Goal: Task Accomplishment & Management: Manage account settings

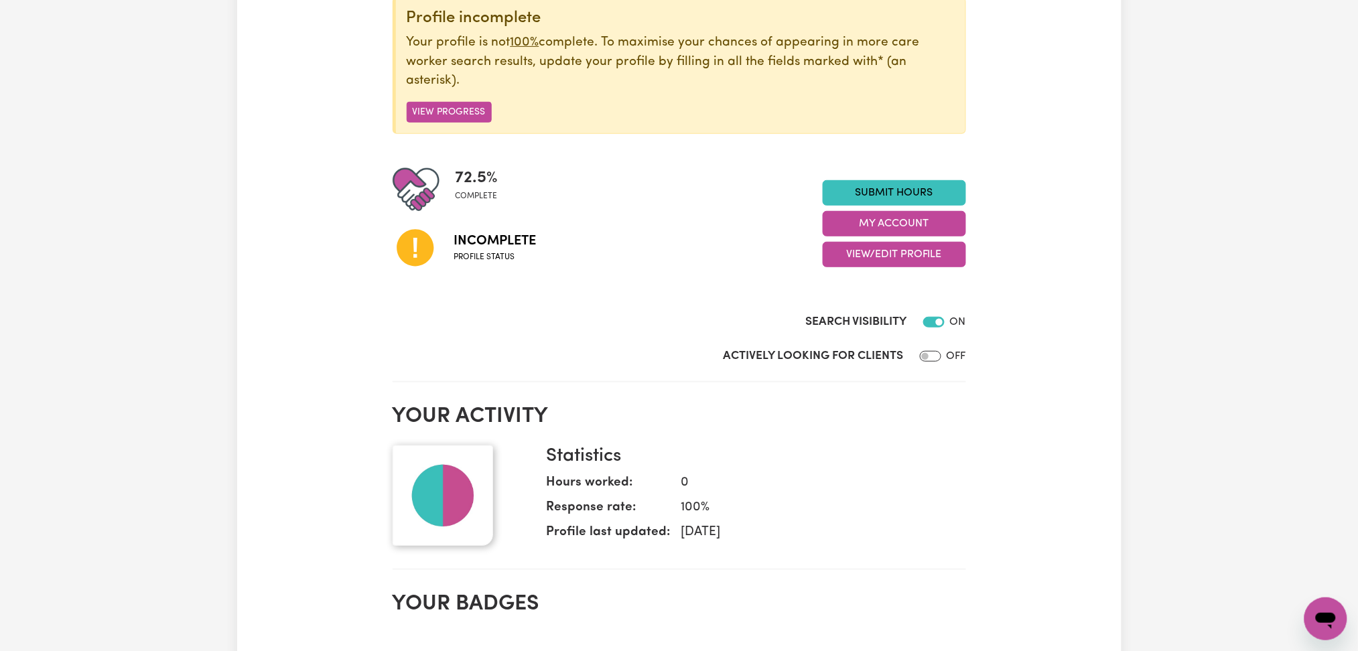
scroll to position [268, 0]
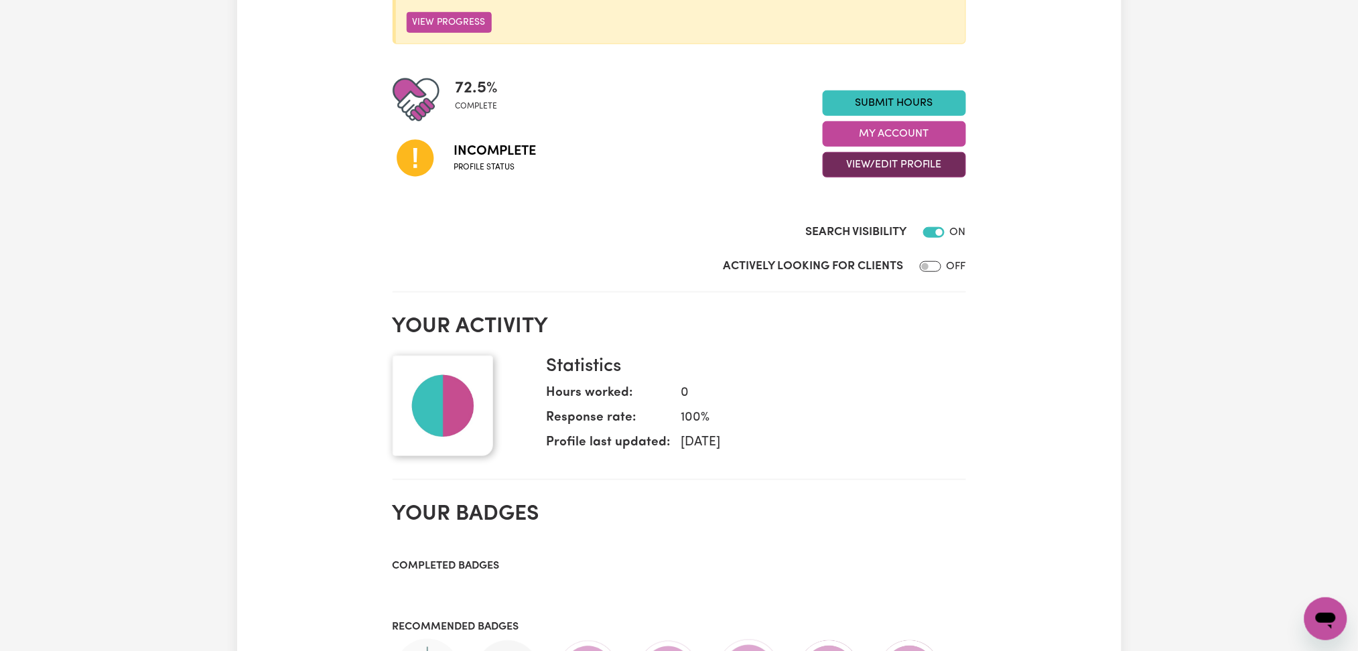
click at [877, 169] on button "View/Edit Profile" at bounding box center [894, 164] width 143 height 25
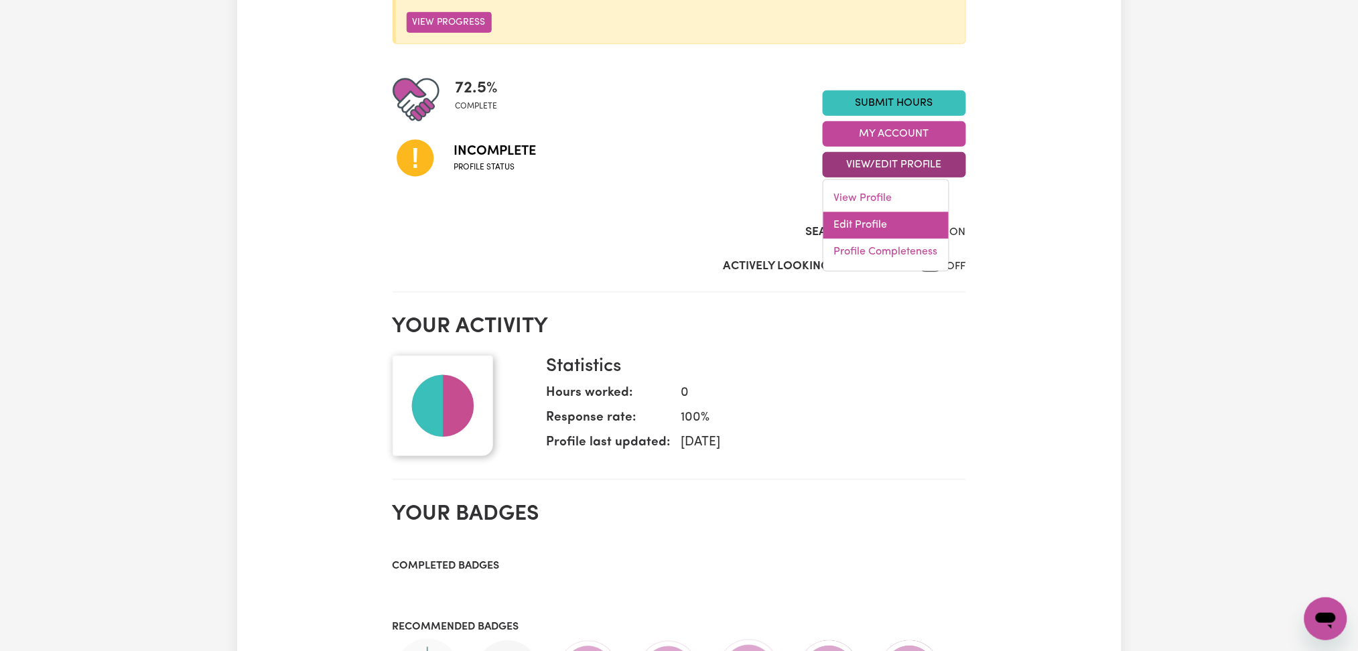
click at [863, 225] on link "Edit Profile" at bounding box center [886, 225] width 125 height 27
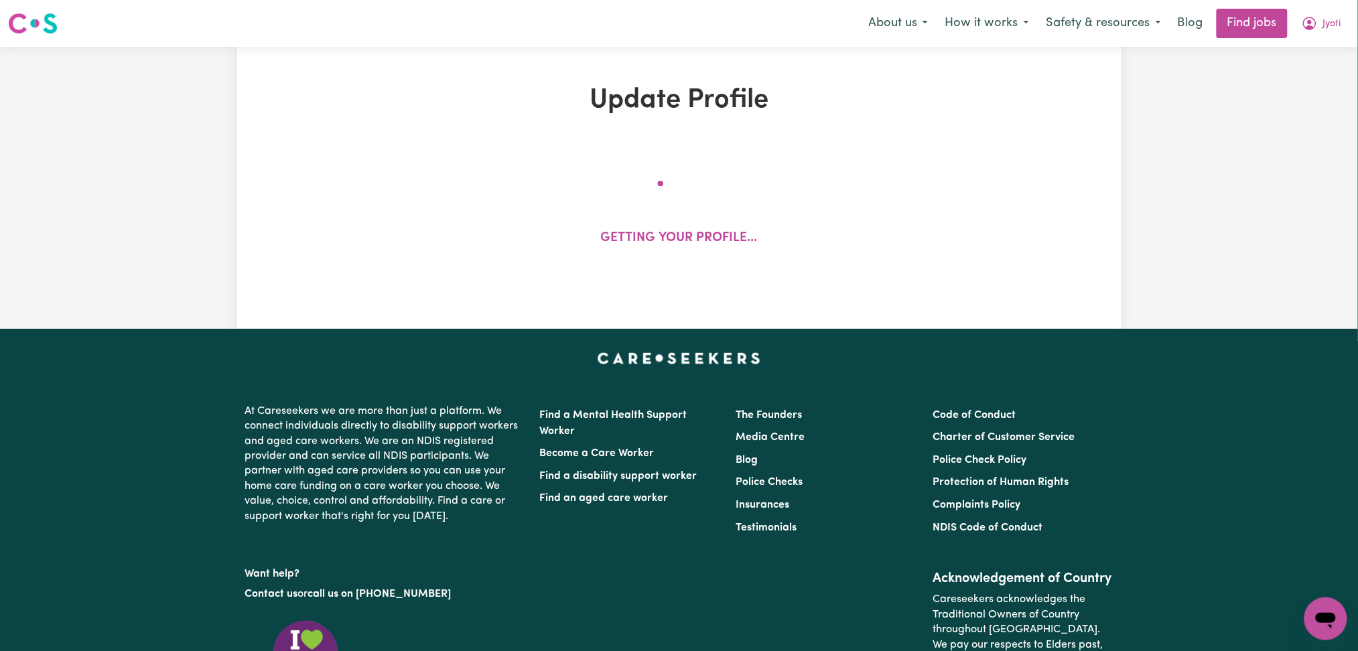
select select "[DEMOGRAPHIC_DATA]"
select select "Student Visa"
select select "Studying a healthcare related degree or qualification"
select select "37"
select select "40"
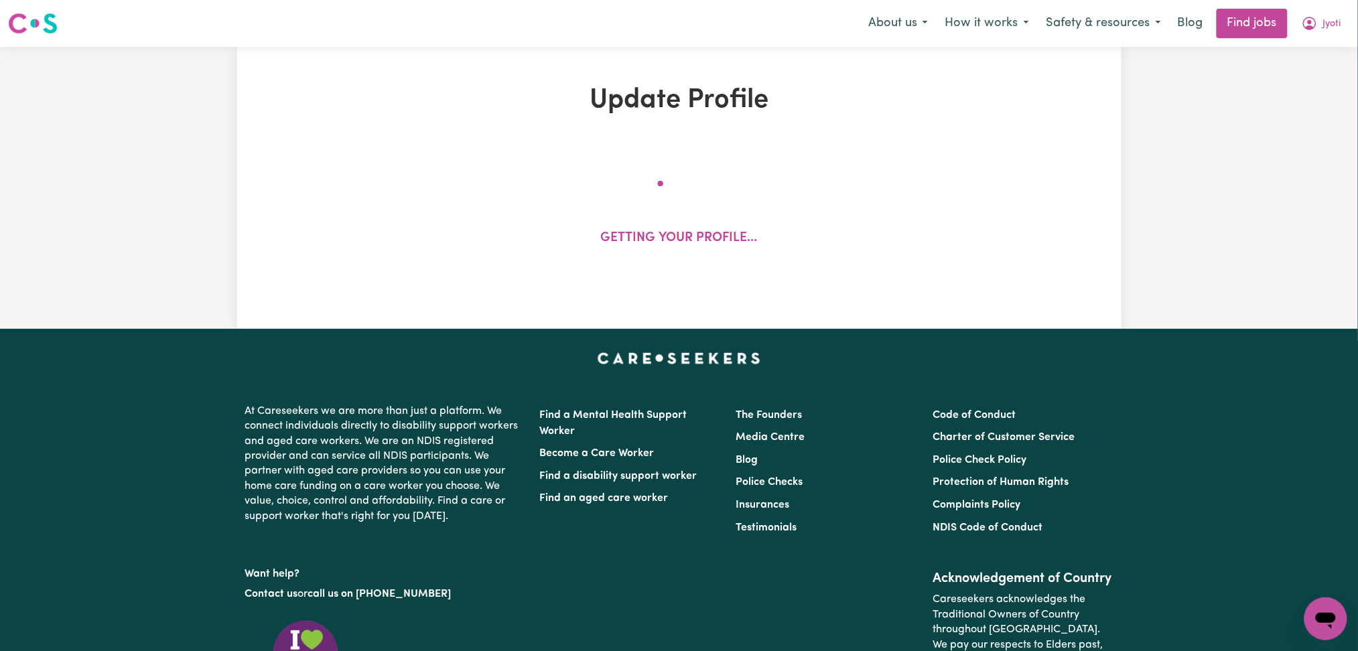
select select "40"
select select "45"
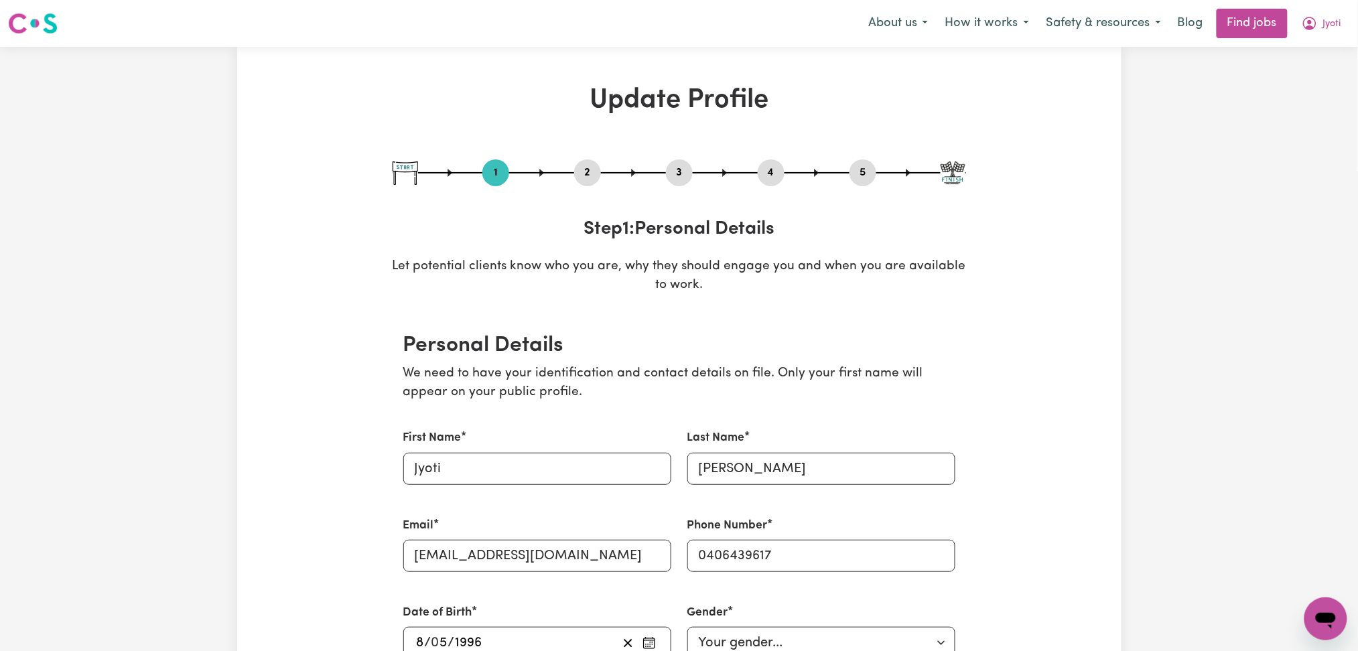
click at [592, 171] on button "2" at bounding box center [587, 172] width 27 height 17
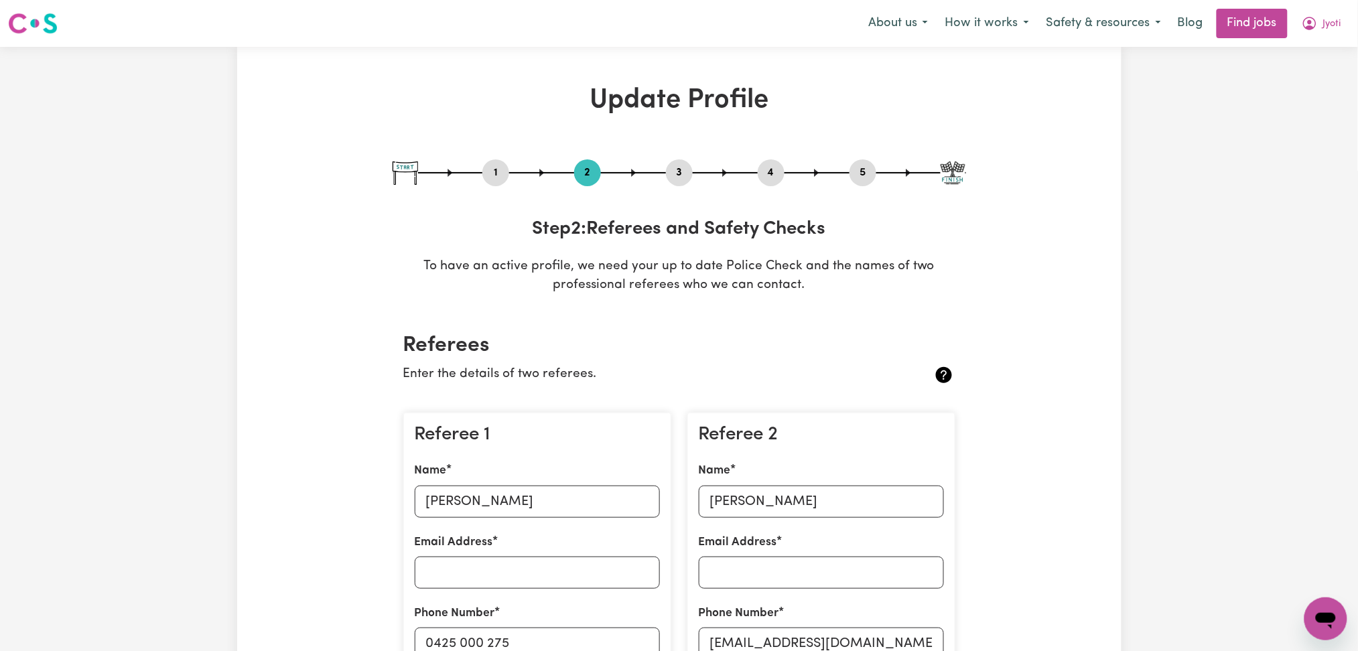
scroll to position [178, 0]
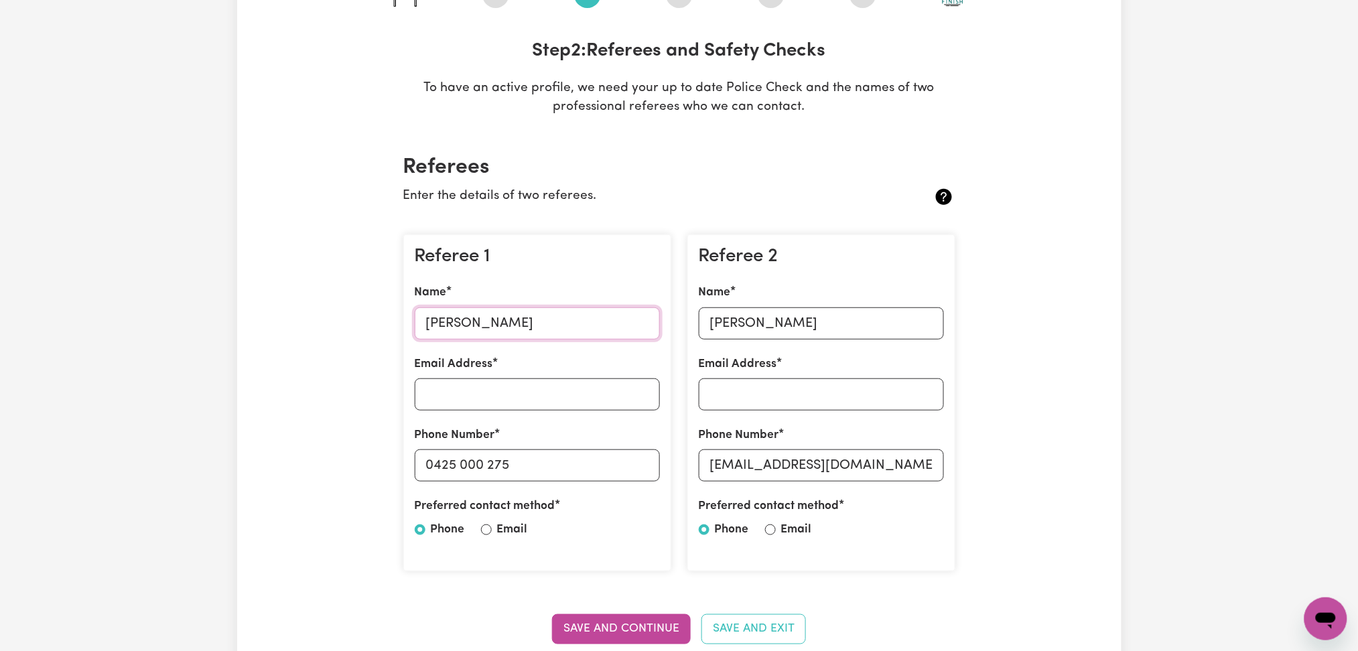
click at [457, 320] on input "[PERSON_NAME]" at bounding box center [537, 324] width 245 height 32
drag, startPoint x: 431, startPoint y: 456, endPoint x: 610, endPoint y: 462, distance: 179.0
click at [610, 462] on input "0425 000 275" at bounding box center [537, 466] width 245 height 32
click at [791, 334] on input "[PERSON_NAME]" at bounding box center [821, 324] width 245 height 32
click at [726, 464] on input "[EMAIL_ADDRESS][DOMAIN_NAME]" at bounding box center [821, 466] width 245 height 32
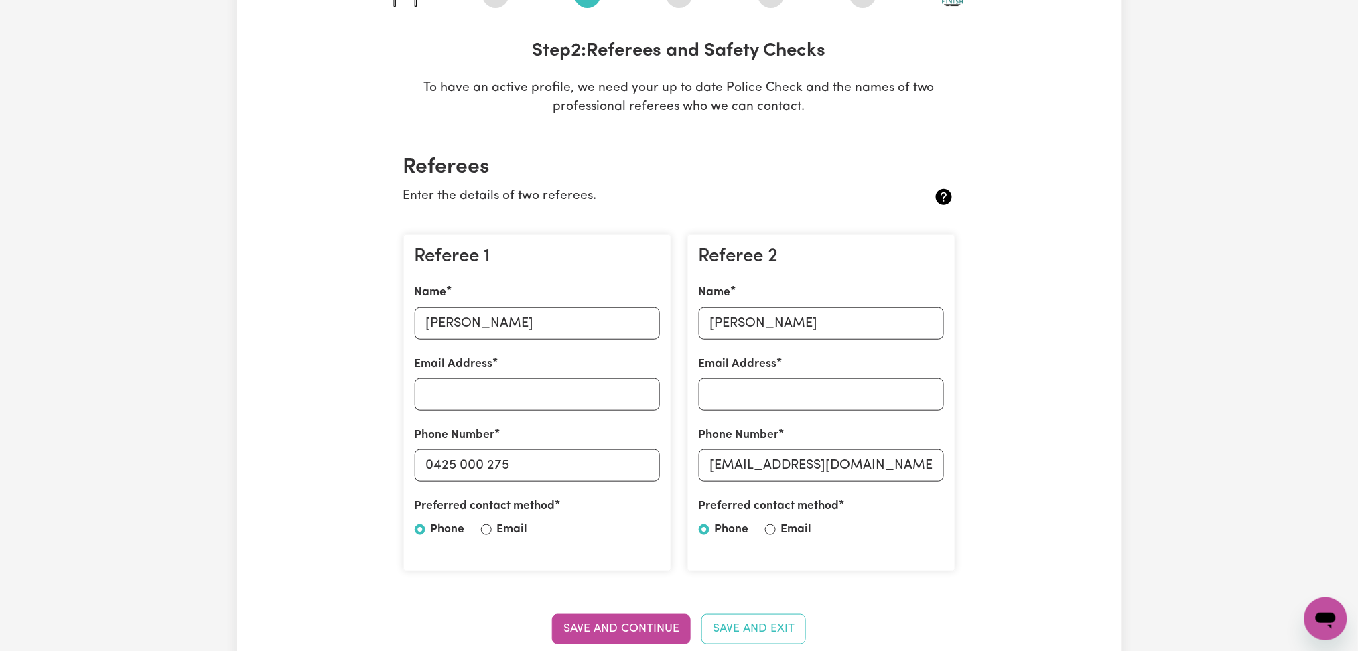
scroll to position [0, 0]
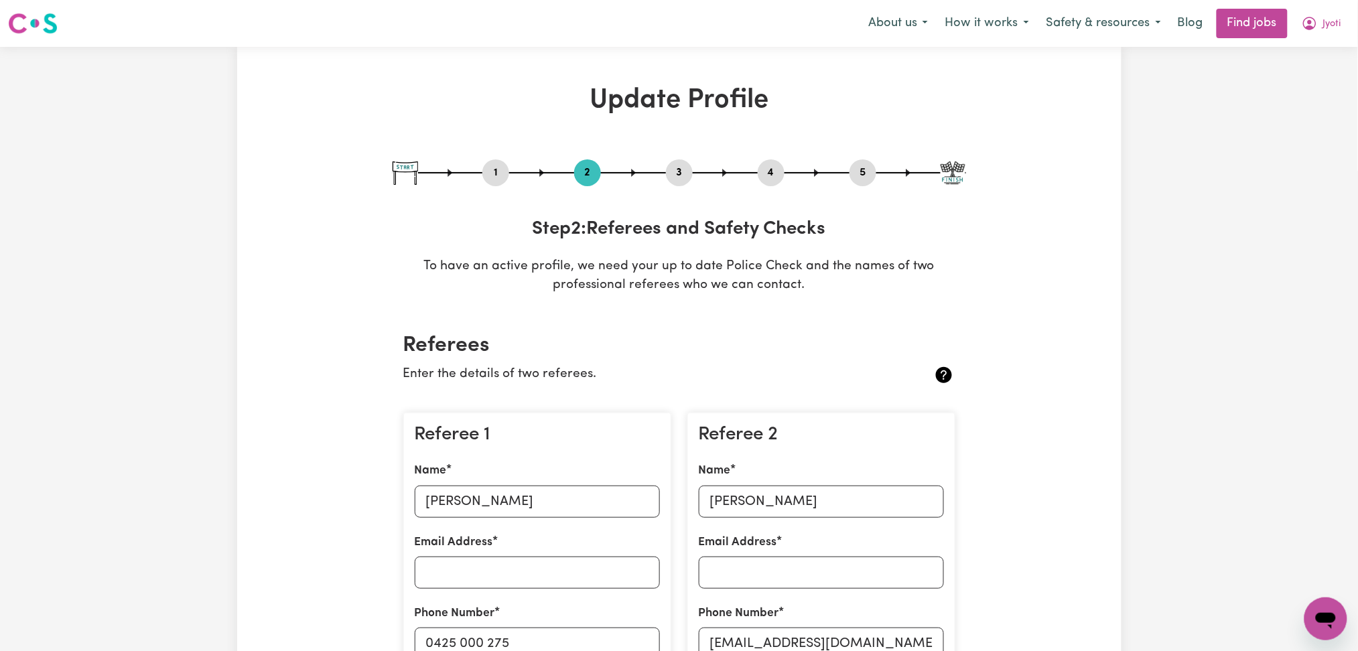
drag, startPoint x: 779, startPoint y: 170, endPoint x: 817, endPoint y: 170, distance: 38.2
click at [779, 170] on button "4" at bounding box center [771, 172] width 27 height 17
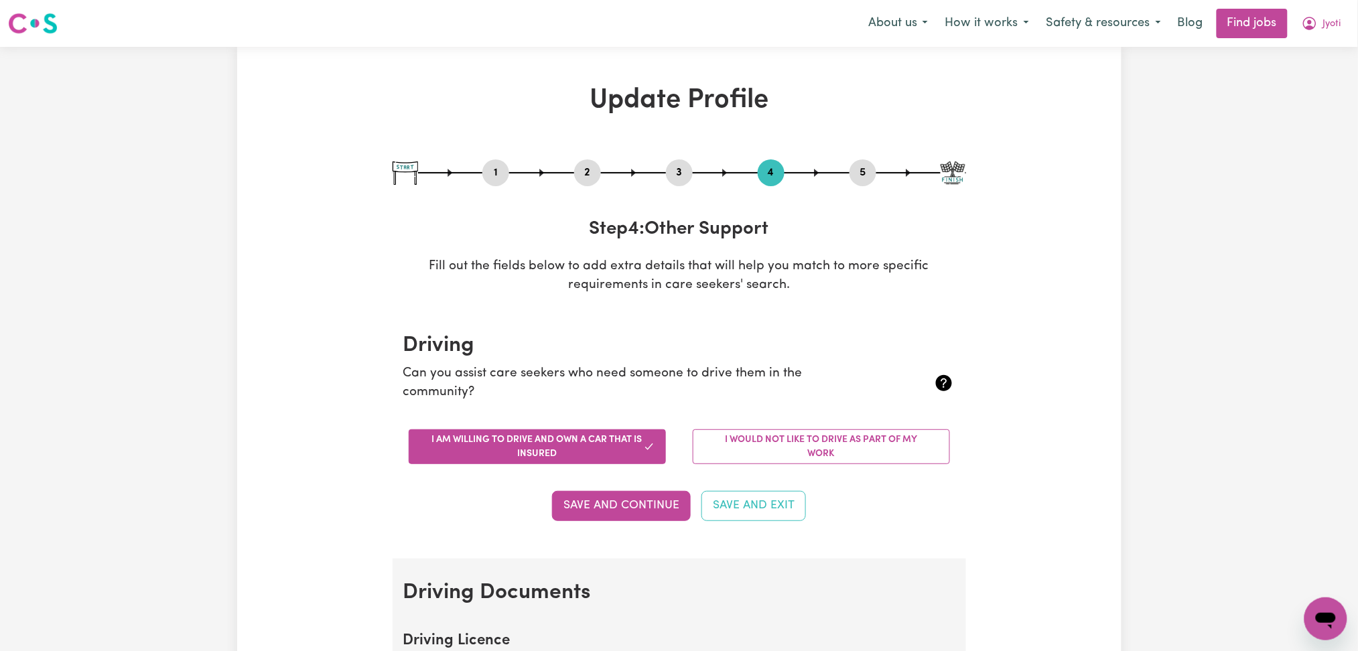
click at [863, 168] on button "5" at bounding box center [863, 172] width 27 height 17
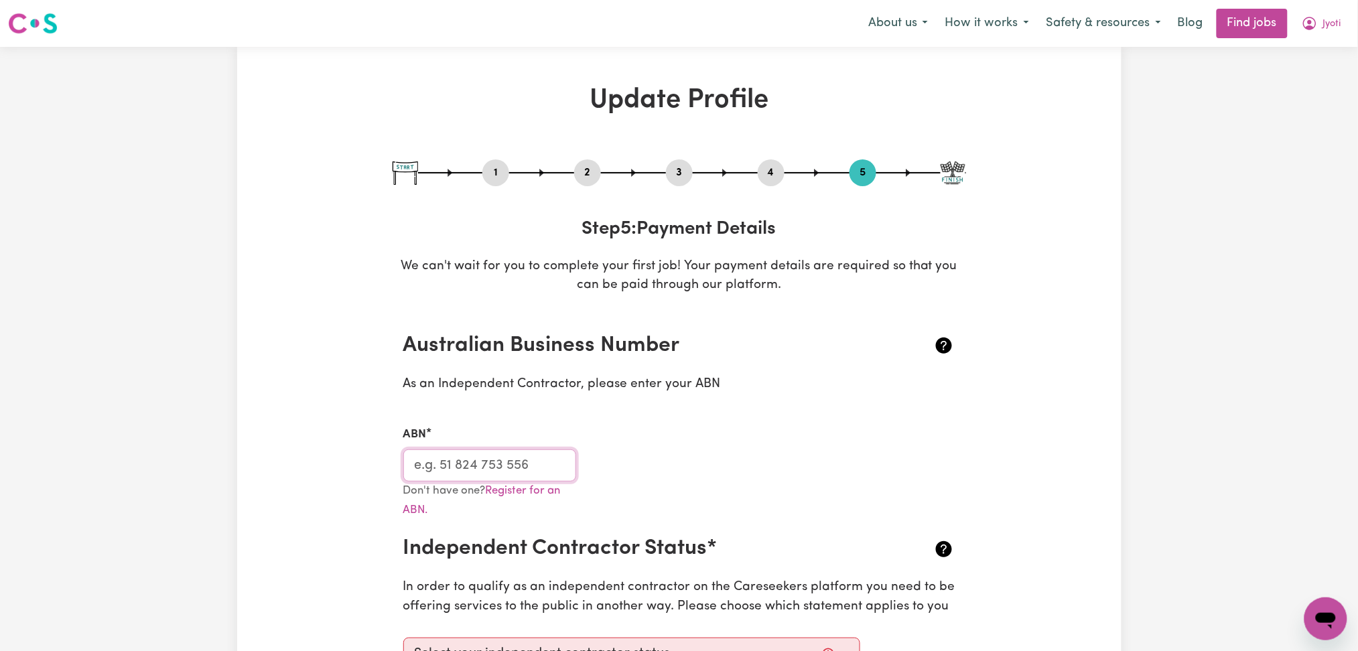
click at [524, 460] on input "ABN" at bounding box center [490, 466] width 174 height 32
click at [668, 176] on button "3" at bounding box center [679, 172] width 27 height 17
select select "Certificate III (Individual Support)"
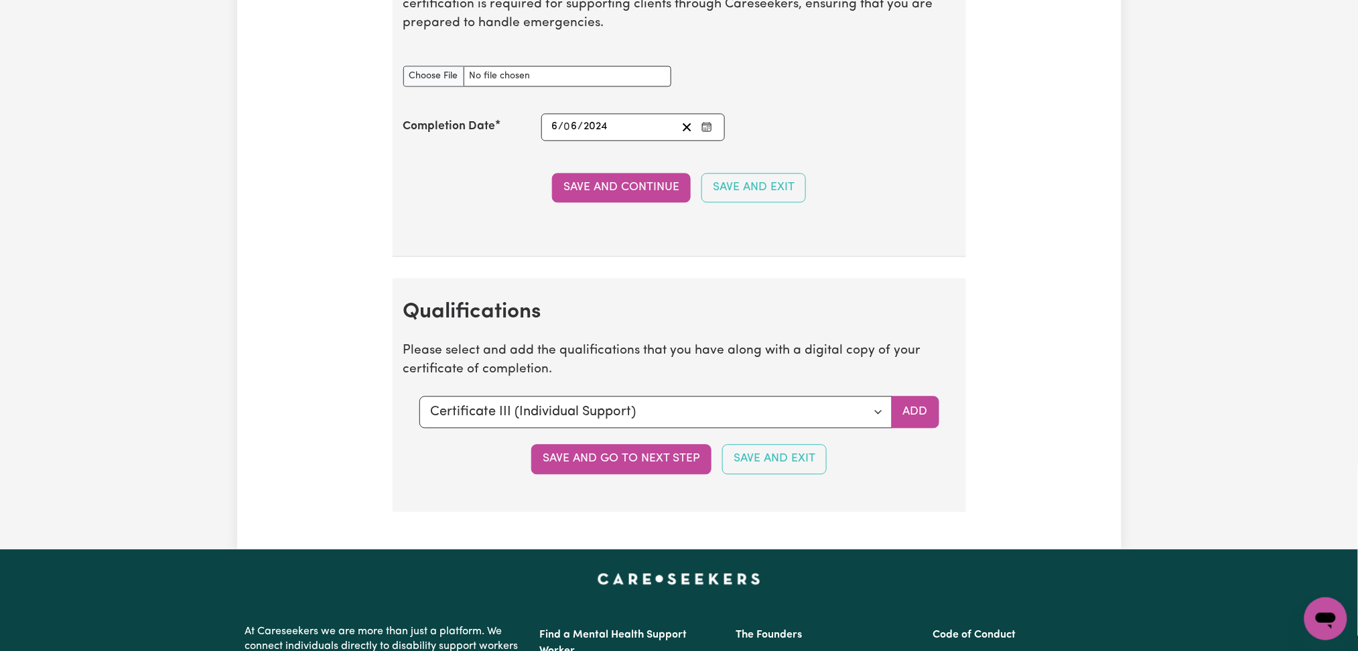
scroll to position [2949, 0]
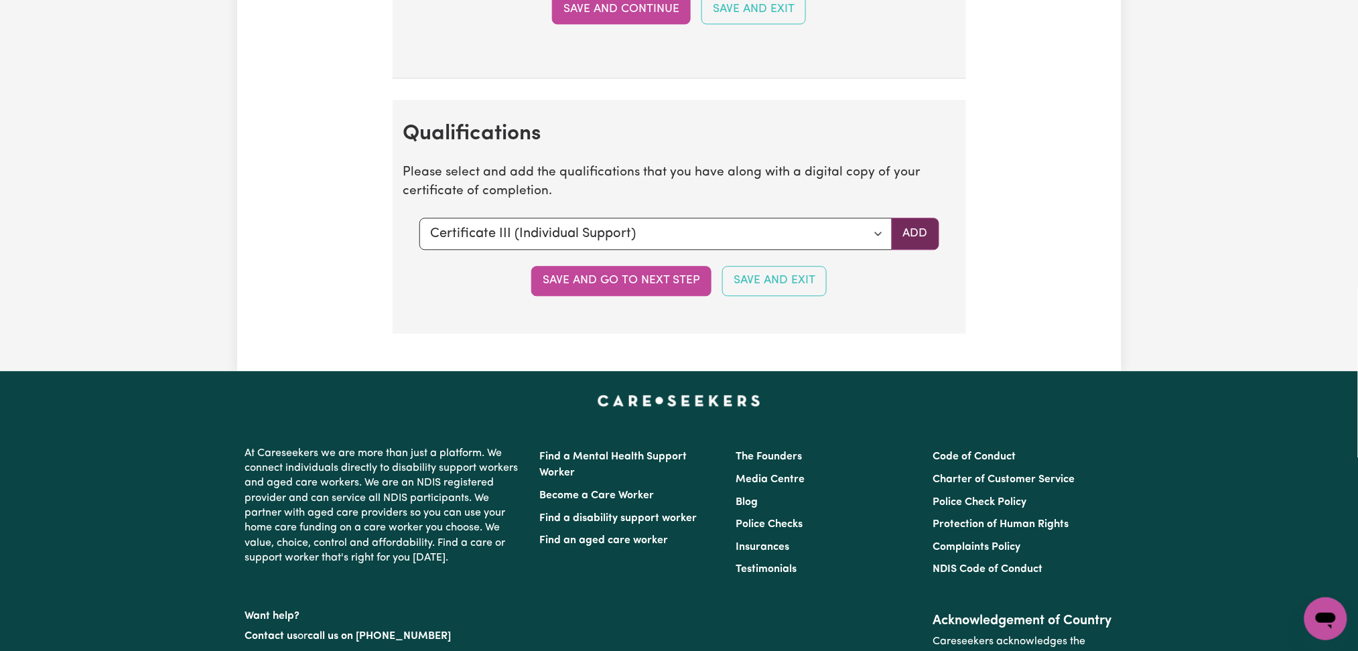
click at [917, 230] on button "Add" at bounding box center [916, 234] width 48 height 32
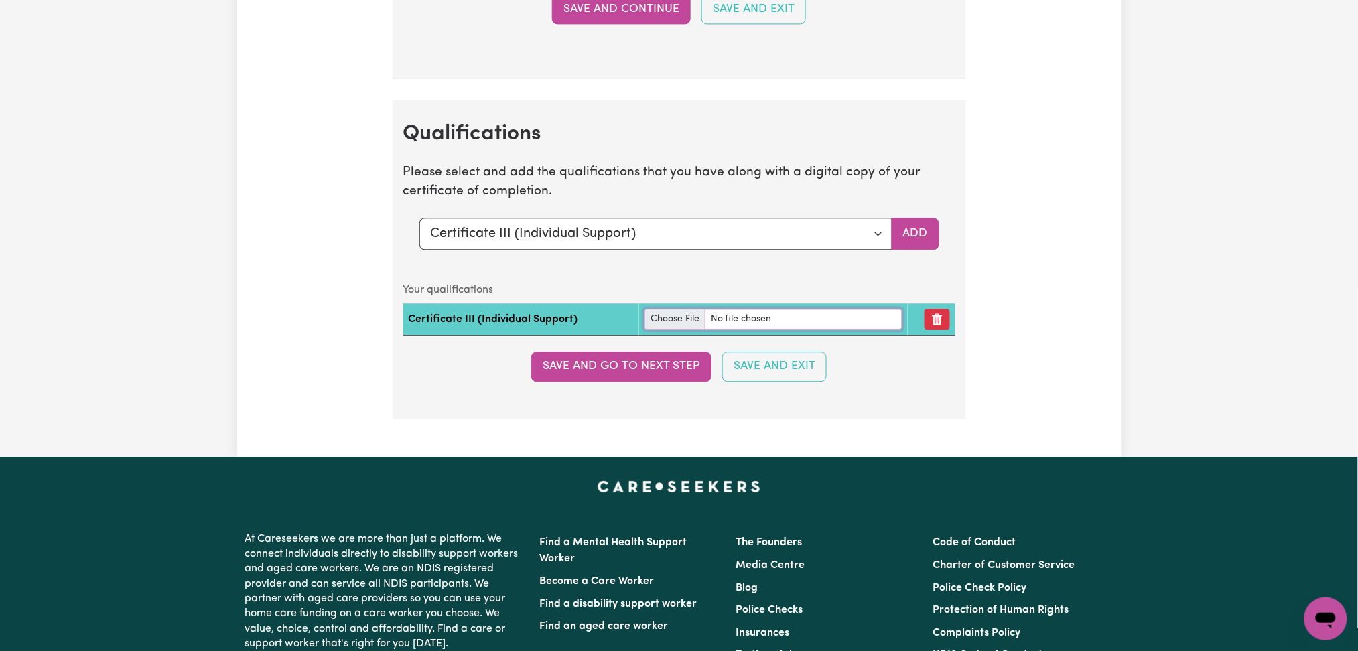
click at [645, 318] on input "file" at bounding box center [774, 319] width 258 height 21
type input "C:\fakepath\[PERSON_NAME] Certificate III in Individual Support transcript.pdf"
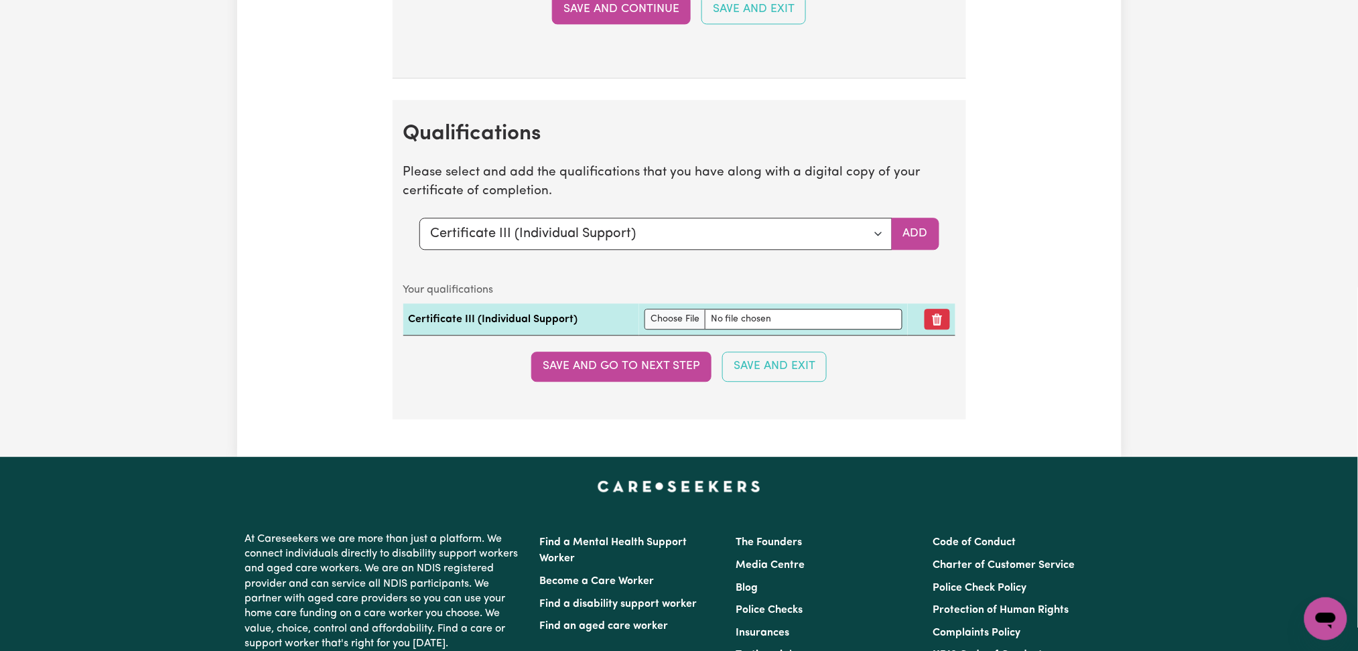
click at [672, 349] on section "Qualifications Please select and add the qualifications that you have along wit…" at bounding box center [680, 259] width 574 height 319
click at [659, 373] on button "Save and go to next step" at bounding box center [621, 366] width 180 height 29
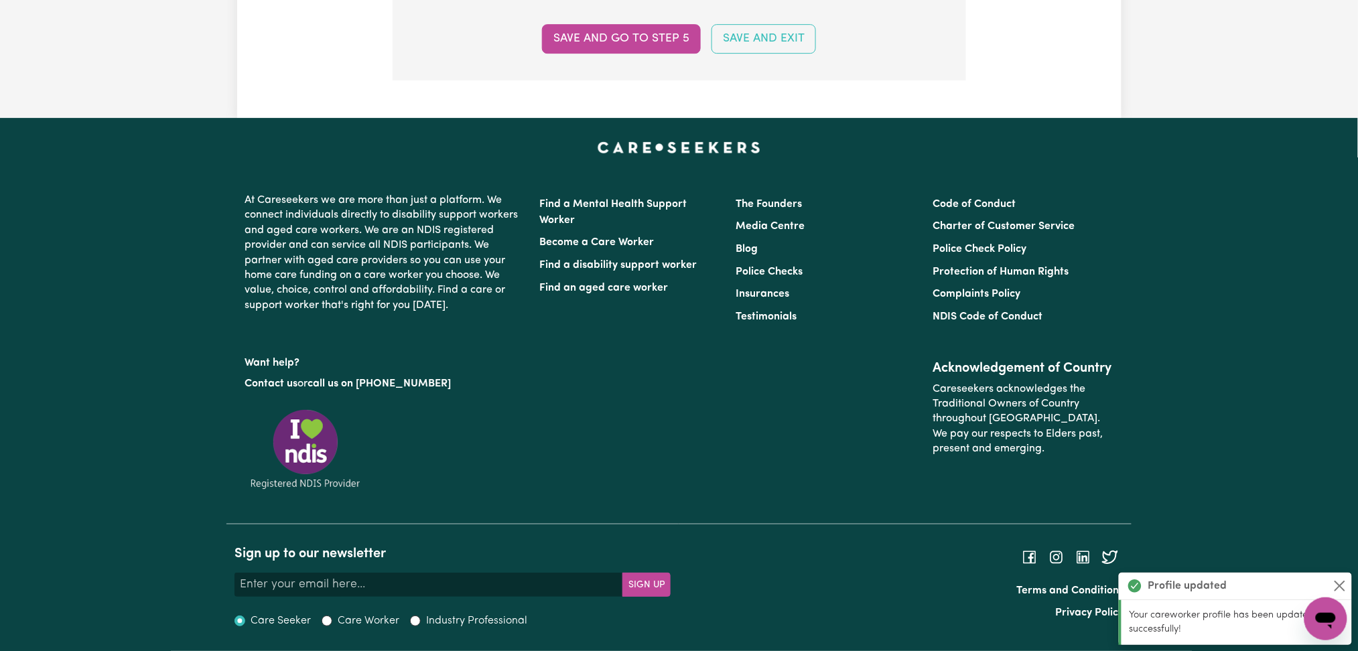
scroll to position [0, 0]
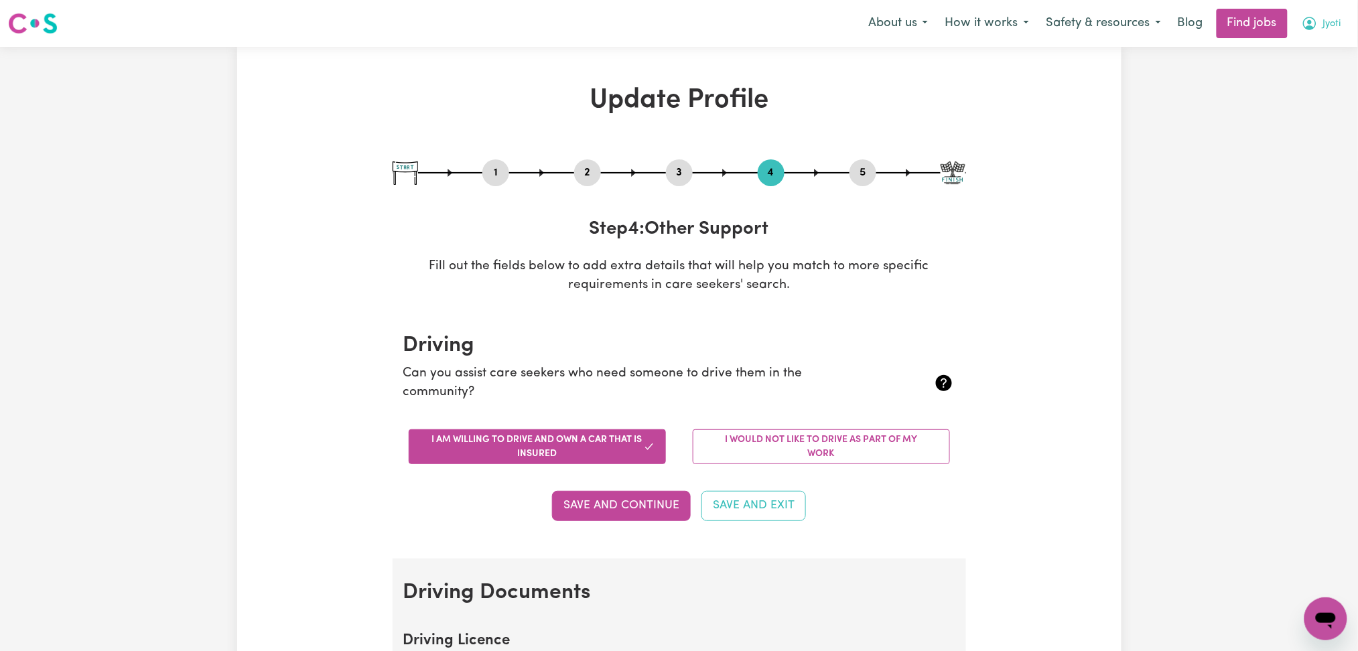
click at [1324, 31] on span "Jyoti" at bounding box center [1333, 24] width 18 height 15
click at [1314, 101] on link "Logout" at bounding box center [1297, 102] width 106 height 25
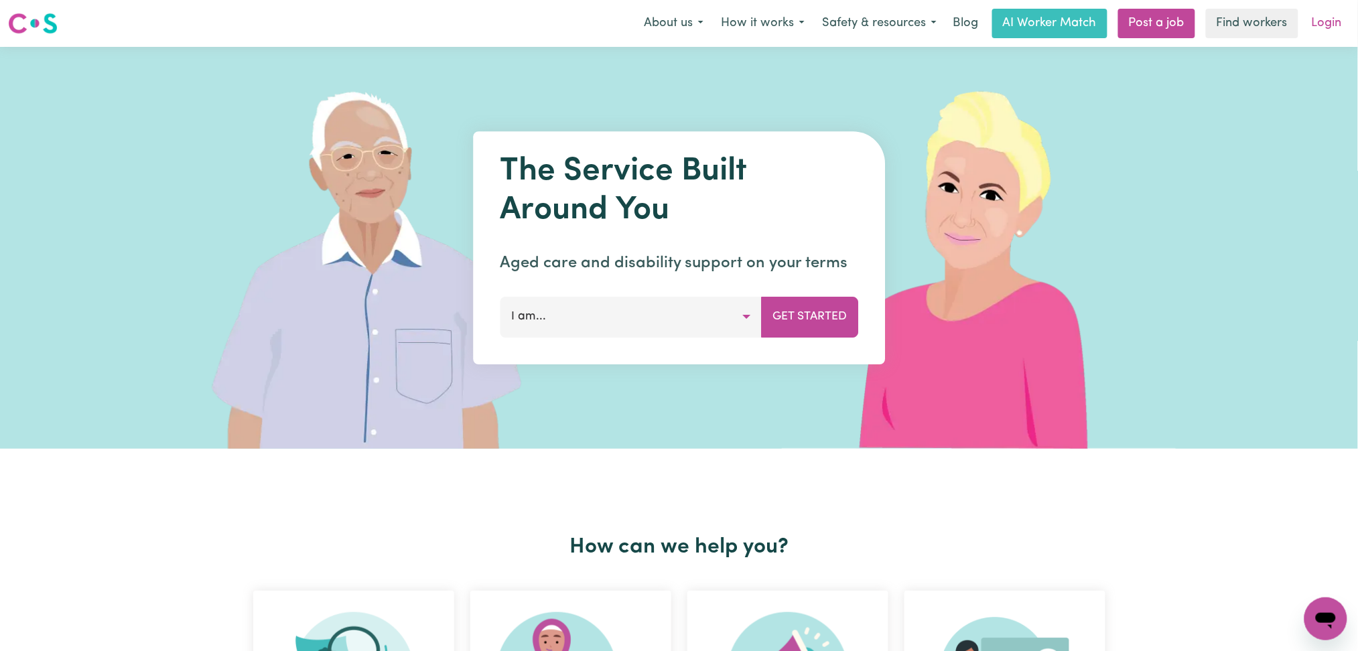
click at [1335, 13] on link "Login" at bounding box center [1327, 23] width 46 height 29
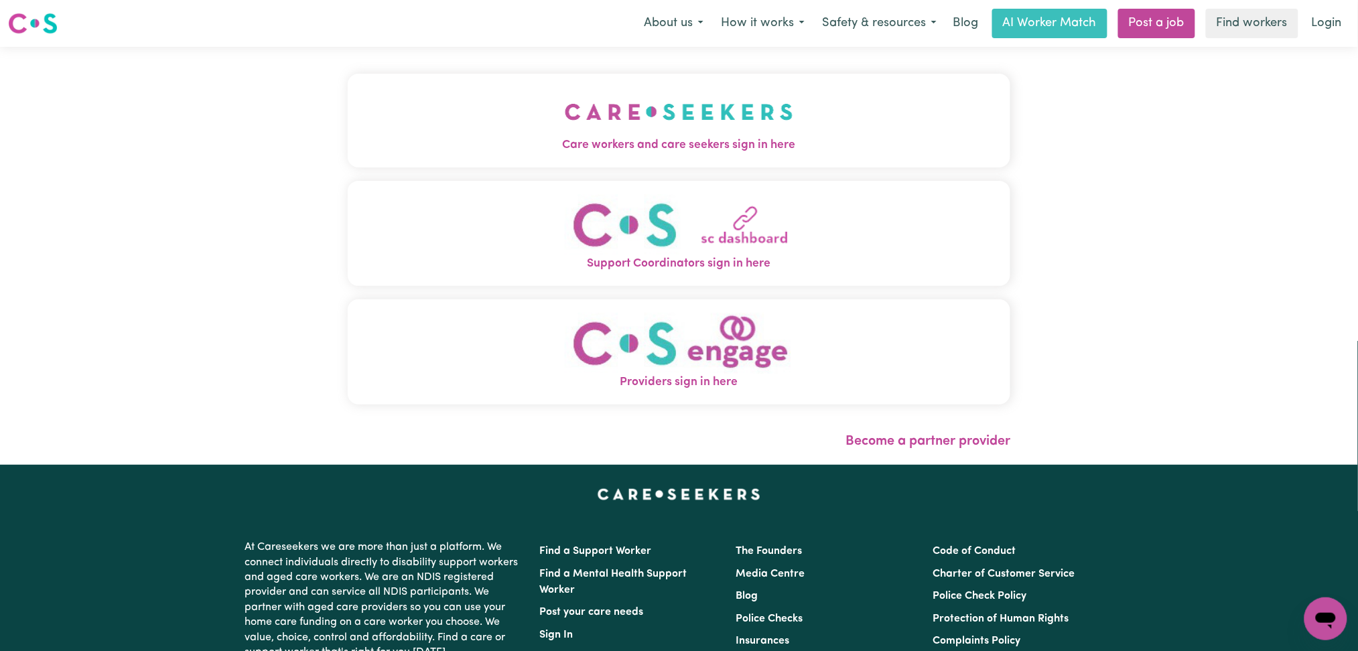
click at [574, 150] on span "Care workers and care seekers sign in here" at bounding box center [679, 145] width 663 height 17
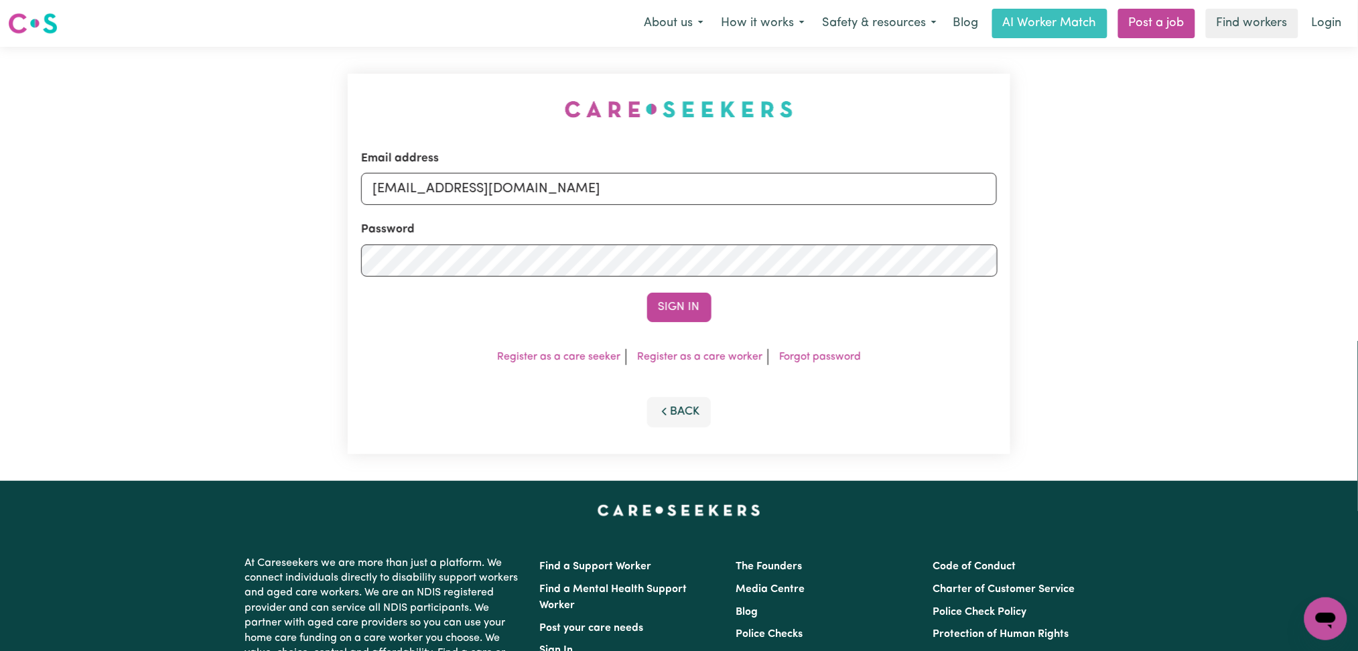
click at [509, 207] on form "Email address [EMAIL_ADDRESS][DOMAIN_NAME] Password Sign In" at bounding box center [679, 236] width 637 height 172
click at [526, 196] on input "[EMAIL_ADDRESS][DOMAIN_NAME]" at bounding box center [679, 189] width 637 height 32
drag, startPoint x: 442, startPoint y: 183, endPoint x: 787, endPoint y: 225, distance: 347.6
click at [787, 225] on form "Email address Superuser~[EMAIL_ADDRESS][DOMAIN_NAME] Password Sign In" at bounding box center [679, 236] width 637 height 172
type input "Superuser~[EMAIL_ADDRESS][DOMAIN_NAME]"
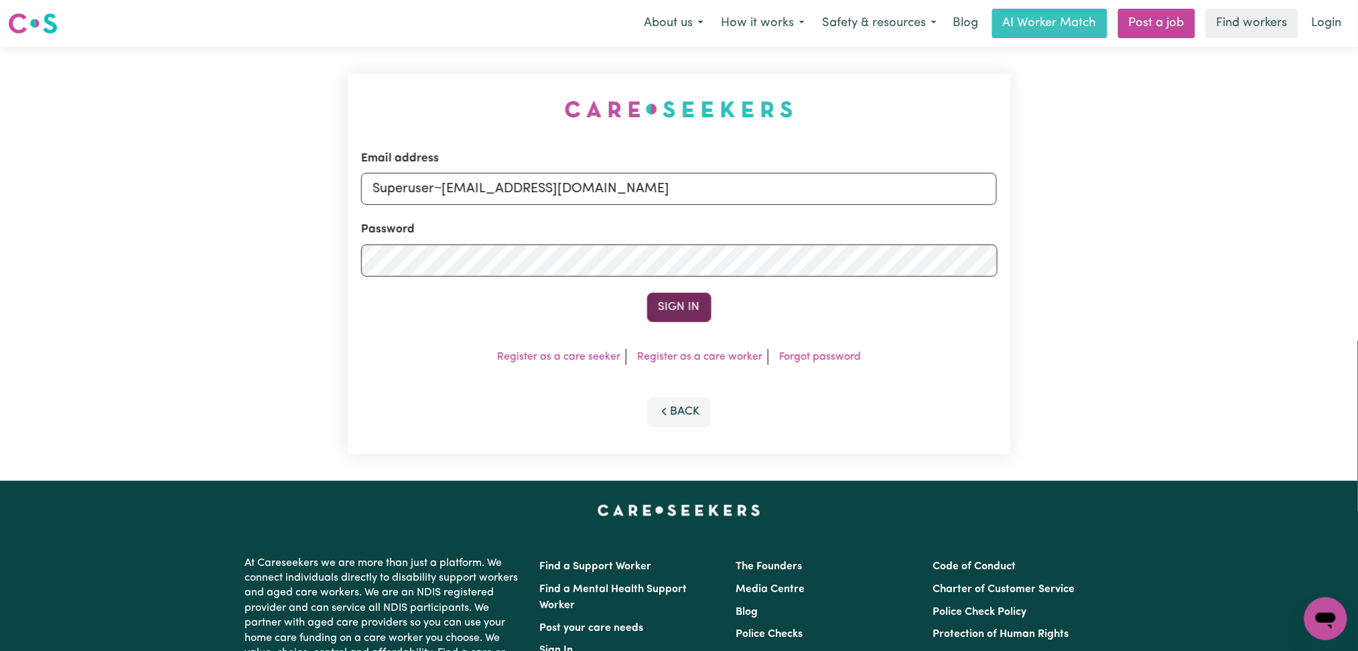
click at [686, 312] on button "Sign In" at bounding box center [679, 307] width 64 height 29
